Goal: Information Seeking & Learning: Find specific fact

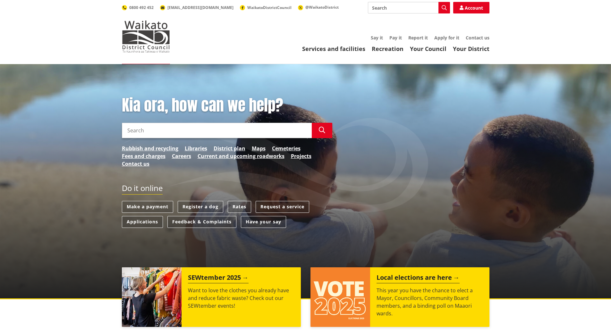
click at [158, 133] on input "Search" at bounding box center [217, 130] width 190 height 15
type input "Catra place"
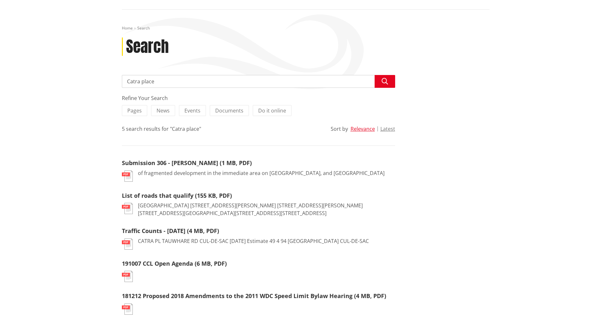
scroll to position [64, 0]
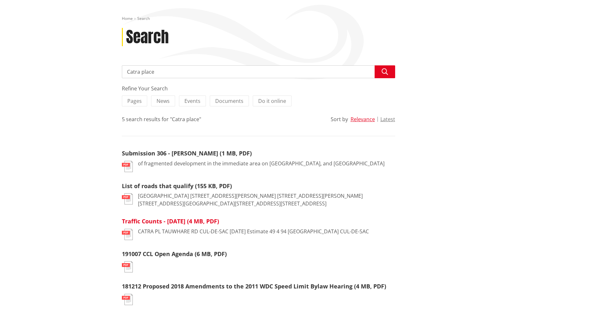
click at [142, 218] on link "Traffic Counts - [DATE] (4 MB, PDF)" at bounding box center [170, 222] width 97 height 8
